Goal: Navigation & Orientation: Find specific page/section

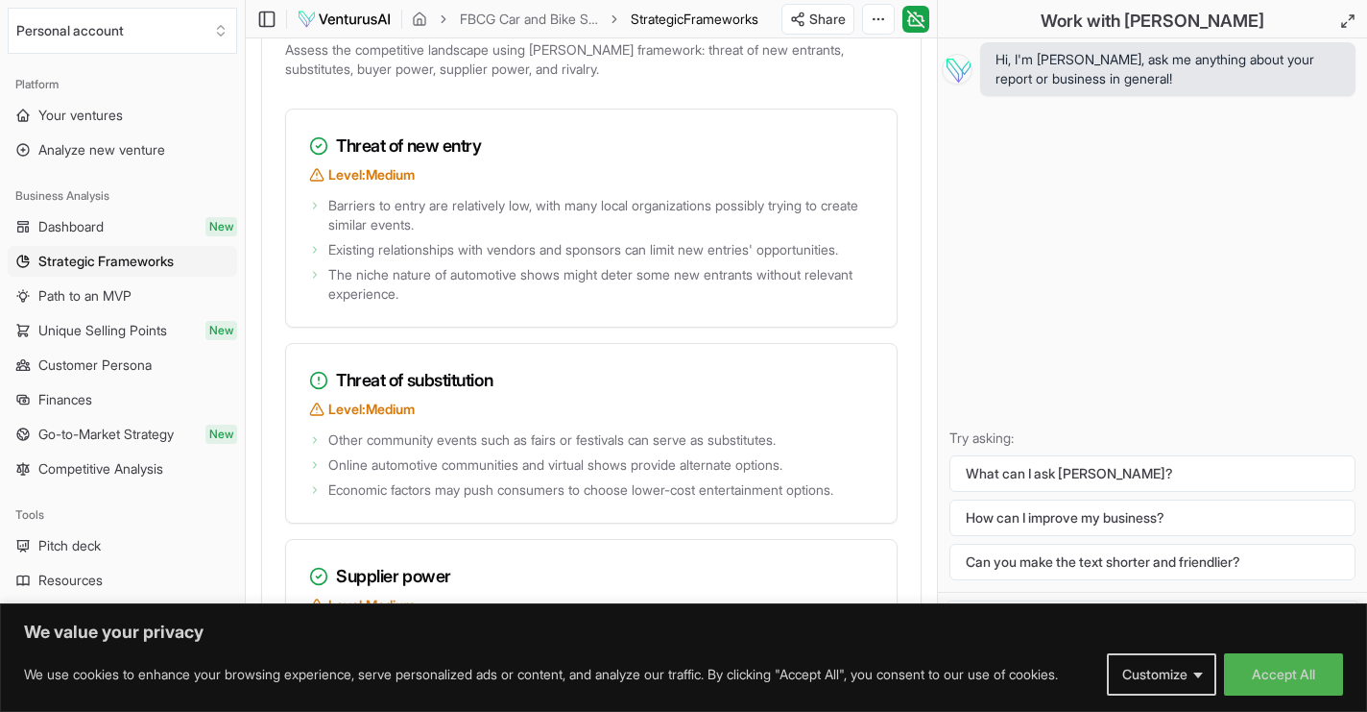
scroll to position [3360, 0]
click at [1079, 203] on div "Hi, I'm [PERSON_NAME], ask me anything about your report or business in general…" at bounding box center [1152, 314] width 429 height 553
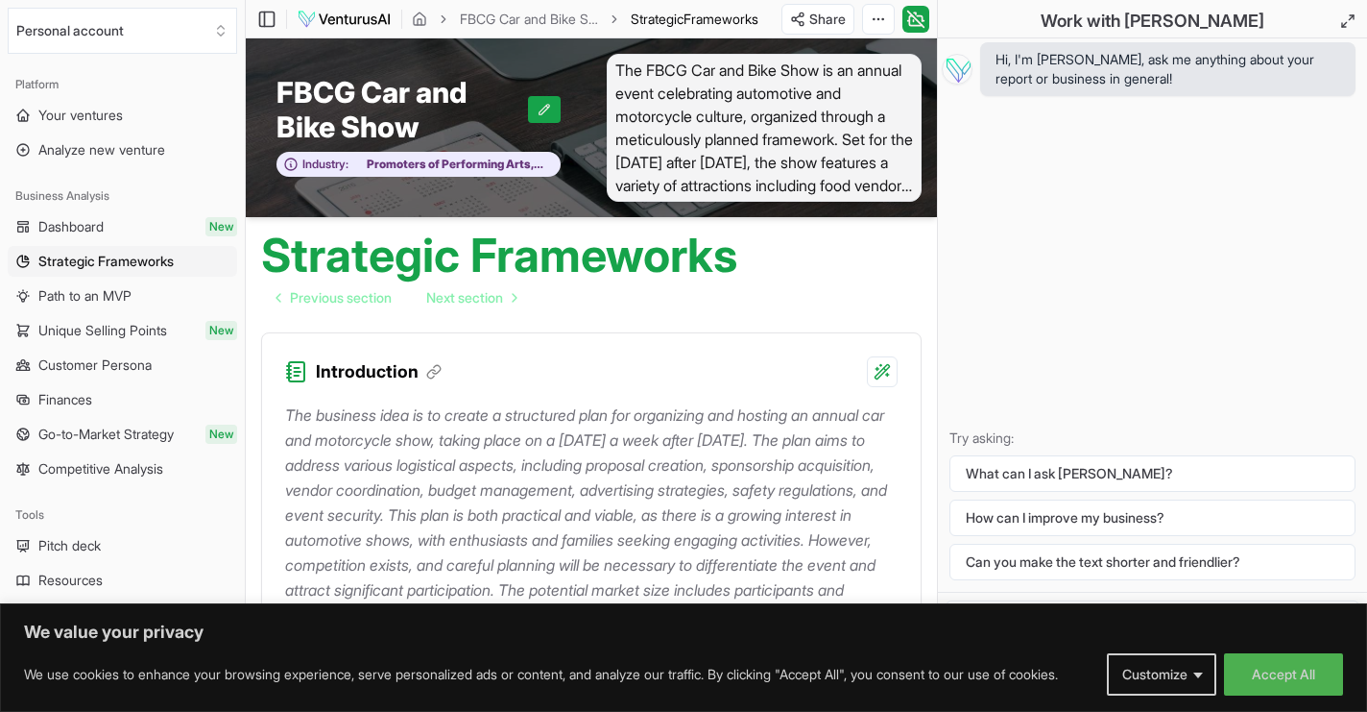
scroll to position [0, 0]
click at [106, 112] on span "Your ventures" at bounding box center [80, 115] width 84 height 19
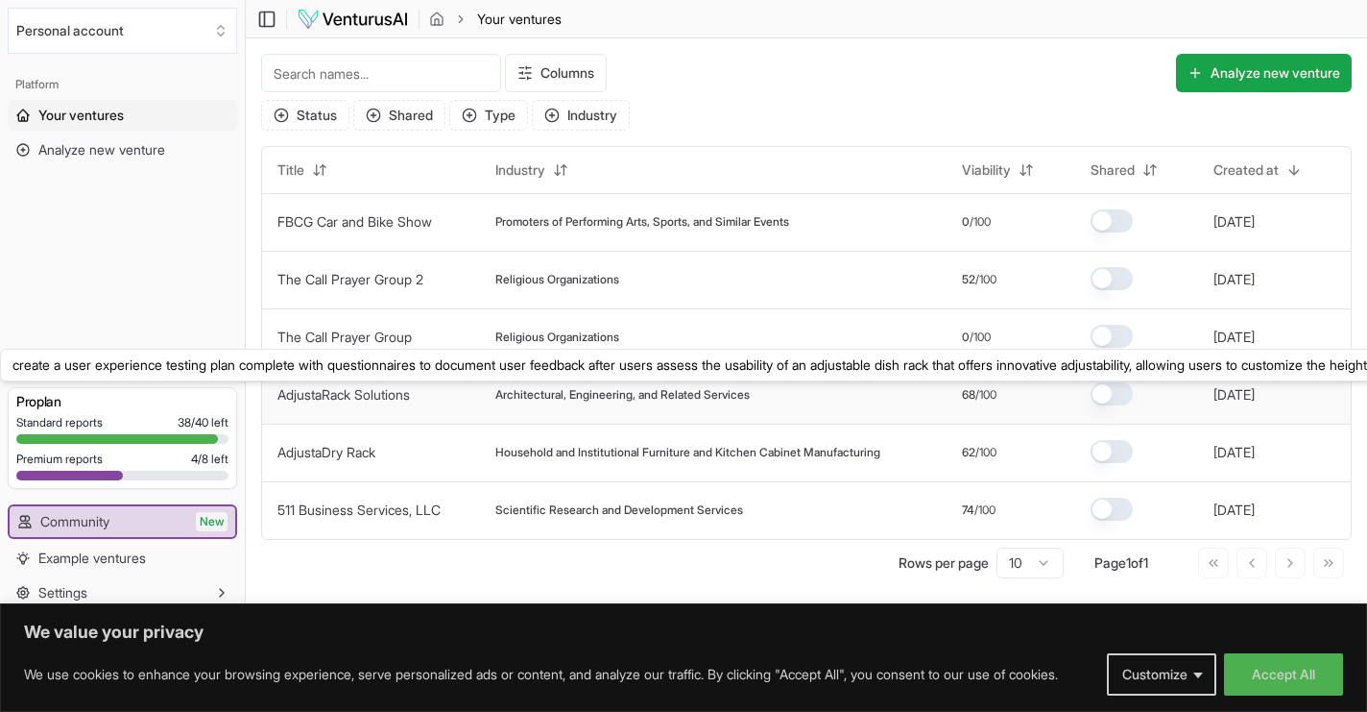
click at [387, 397] on link "AdjustaRack Solutions" at bounding box center [344, 394] width 133 height 16
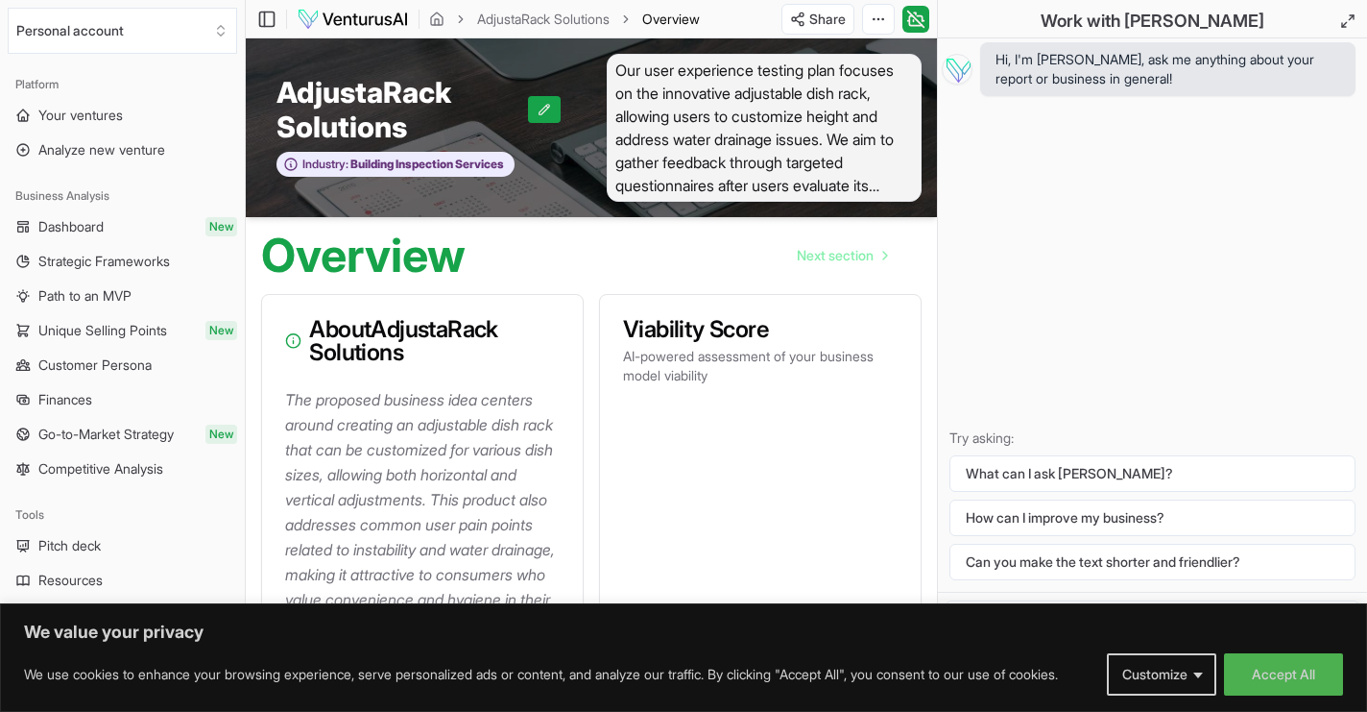
click at [1203, 201] on div "Hi, I'm [PERSON_NAME], ask me anything about your report or business in general…" at bounding box center [1152, 314] width 429 height 553
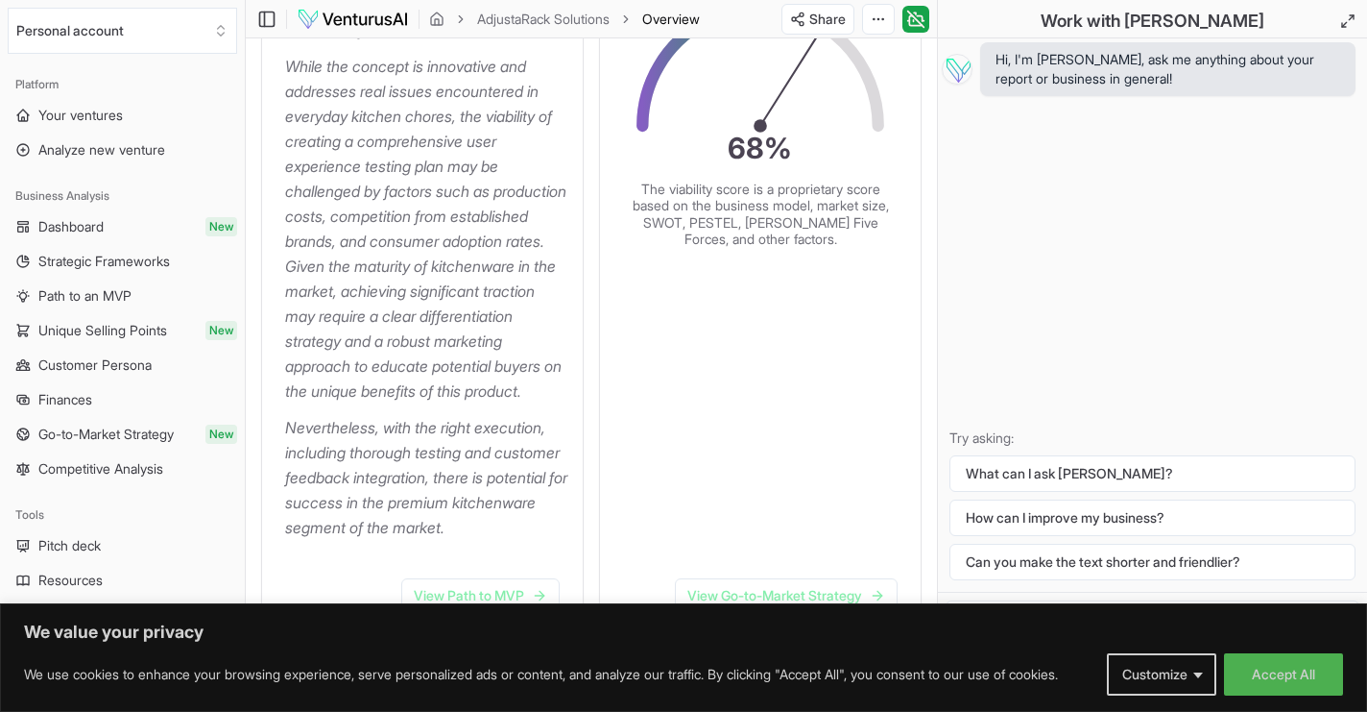
scroll to position [749, 0]
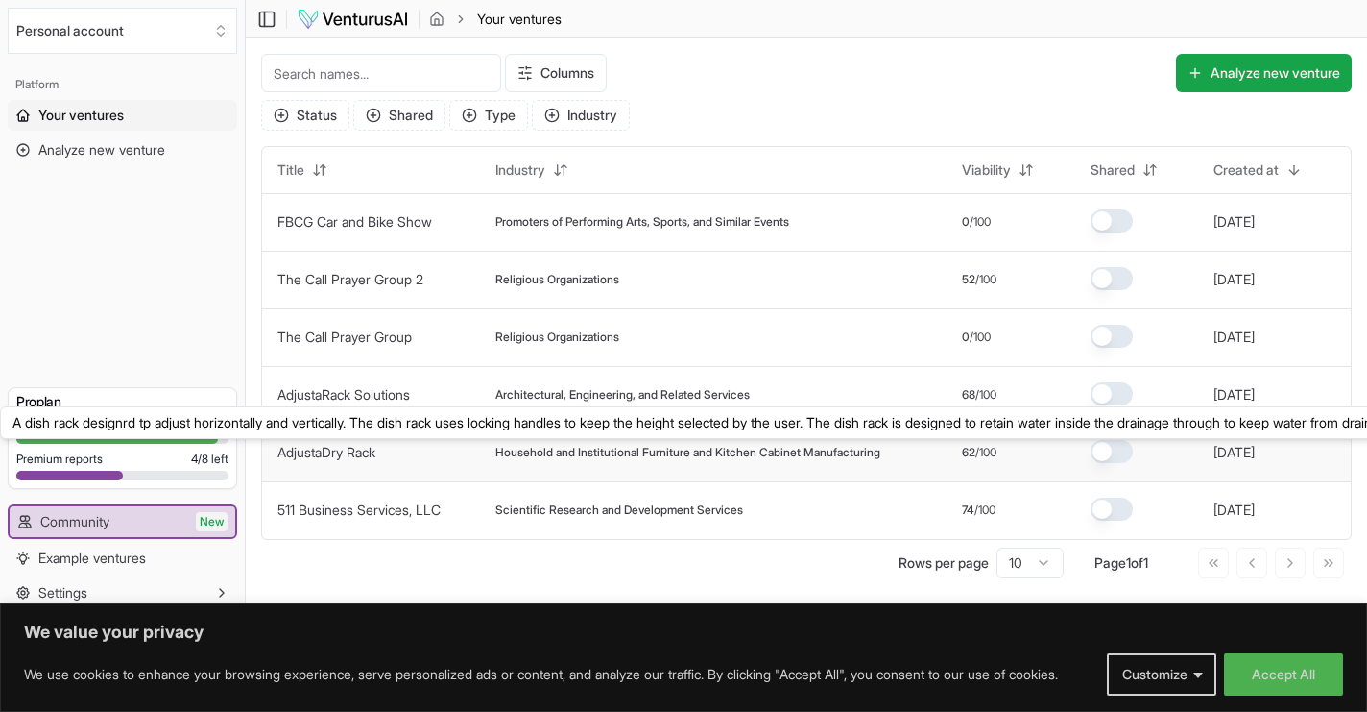
click at [352, 451] on link "AdjustaDry Rack" at bounding box center [327, 452] width 98 height 16
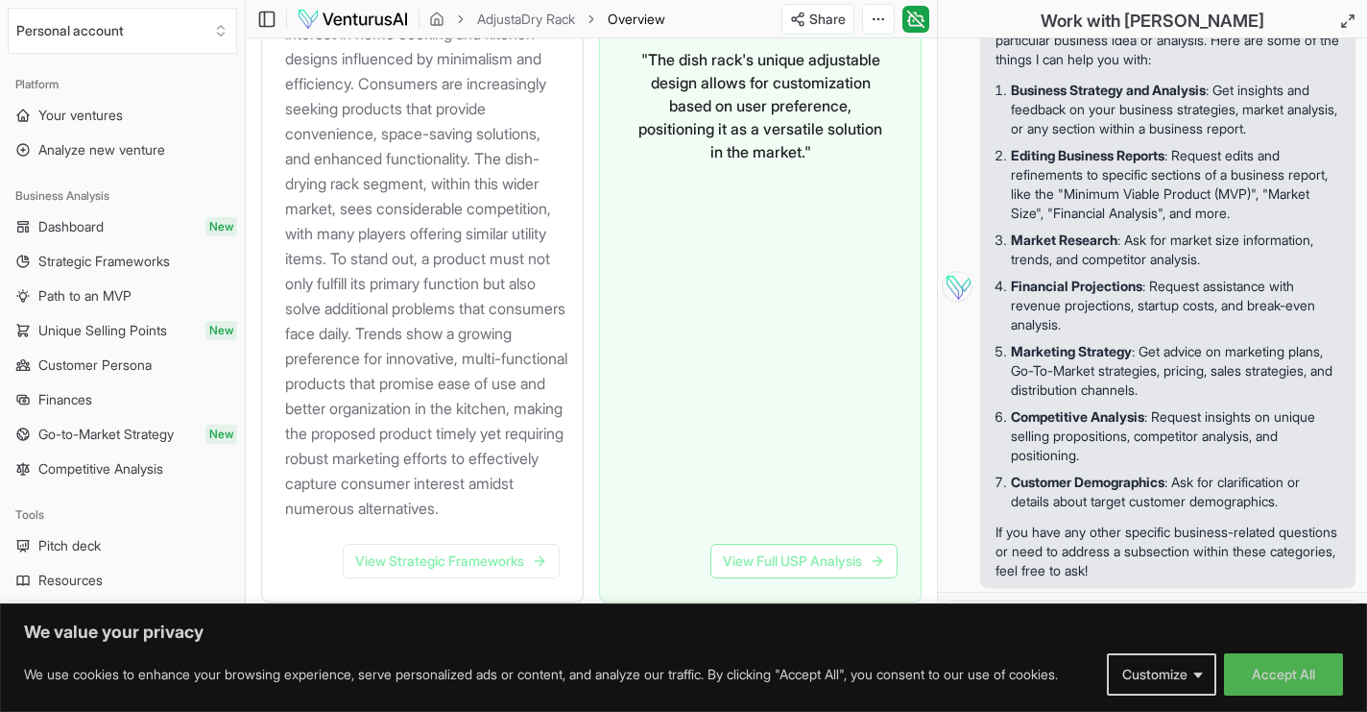
scroll to position [2447, 0]
